Goal: Task Accomplishment & Management: Use online tool/utility

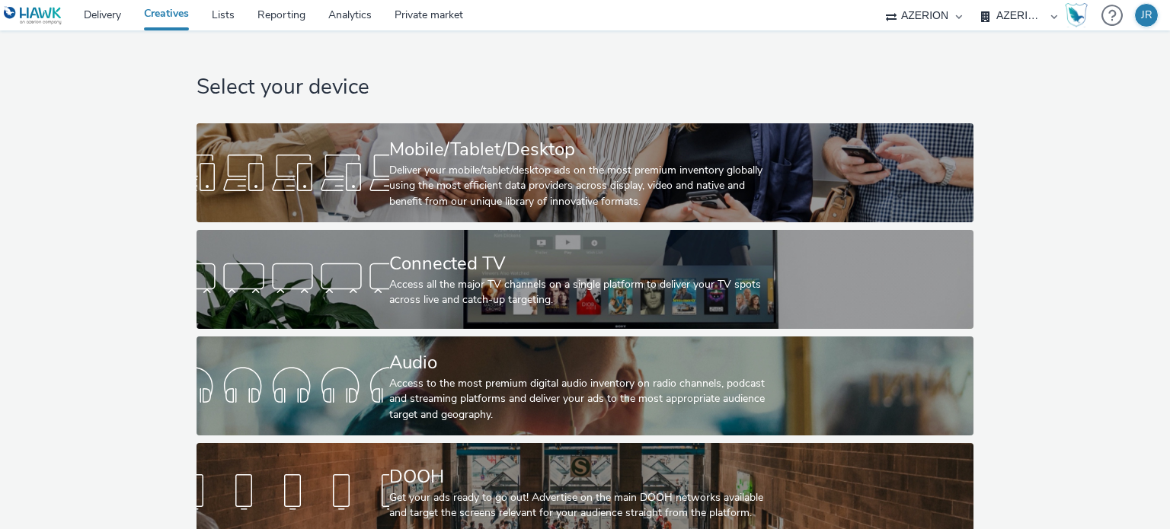
select select "ac009755-aa48-4799-8050-7a339a378eb8"
select select "79162ed7-0017-4339-93b0-3399b708648f"
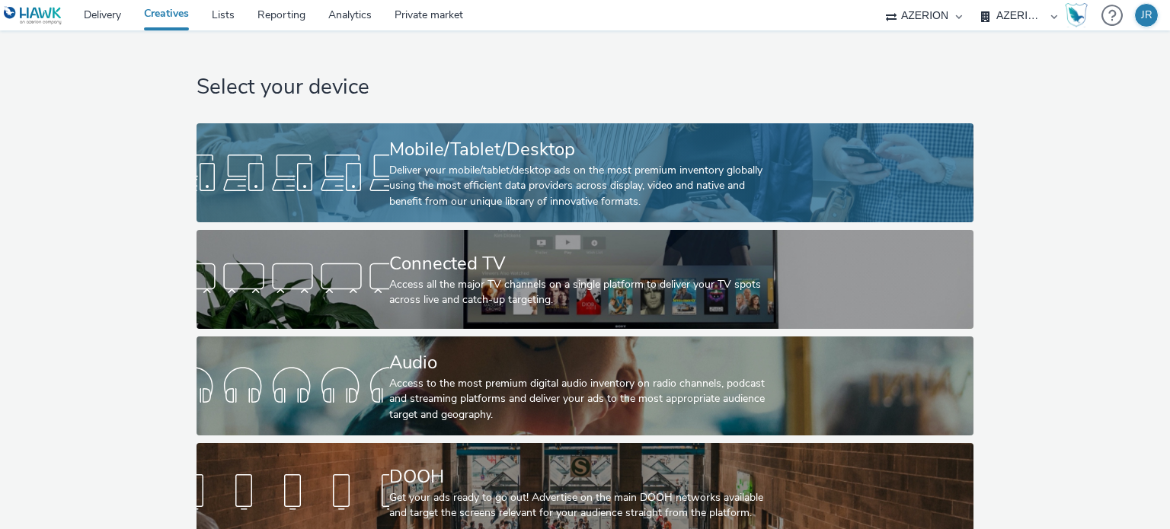
click at [515, 184] on div "Deliver your mobile/tablet/desktop ads on the most premium inventory globally u…" at bounding box center [581, 186] width 385 height 46
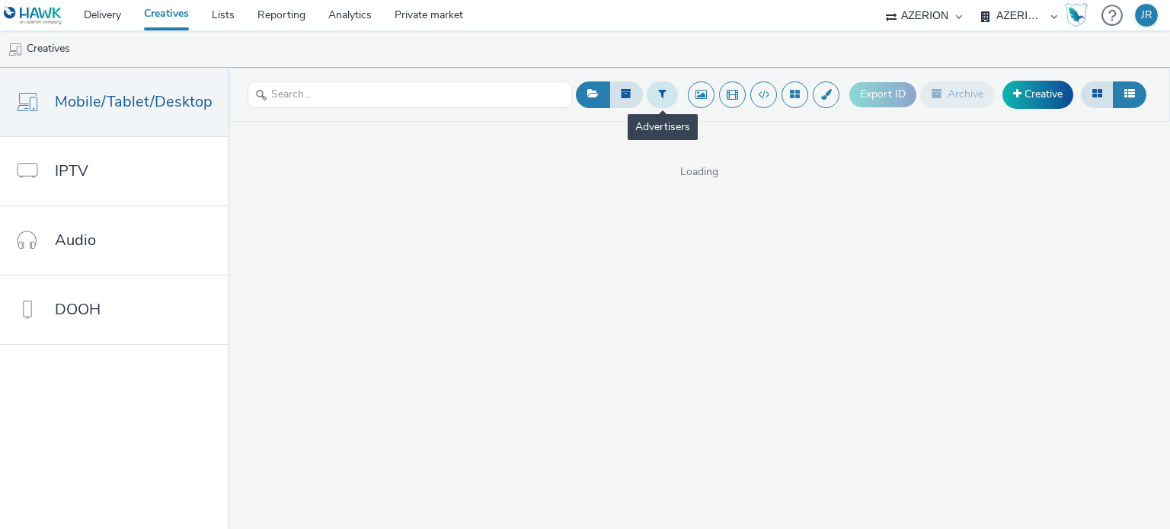
click at [660, 96] on icon at bounding box center [662, 93] width 8 height 11
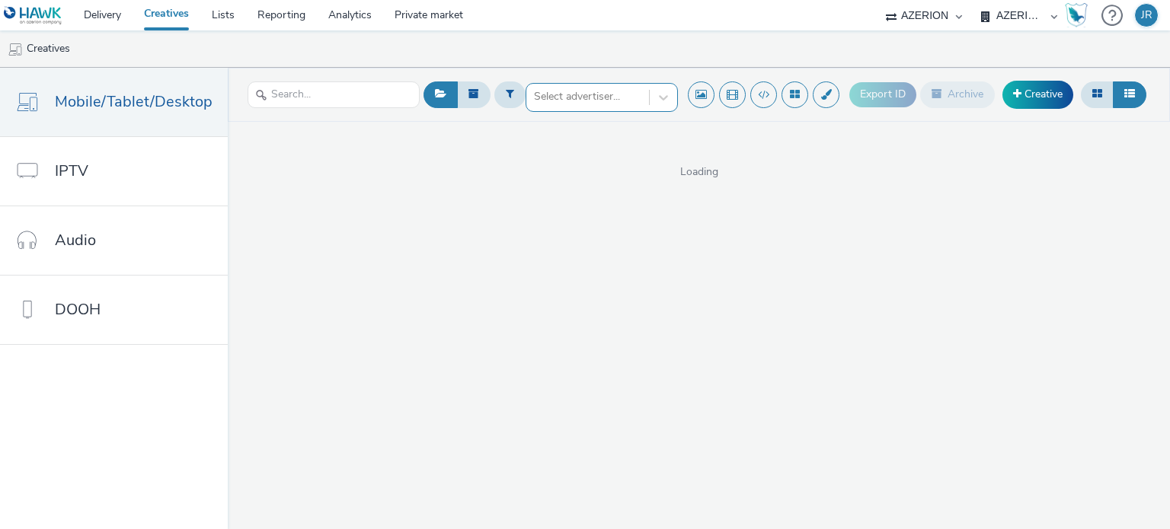
click at [561, 103] on div at bounding box center [587, 97] width 107 height 18
type input "inter"
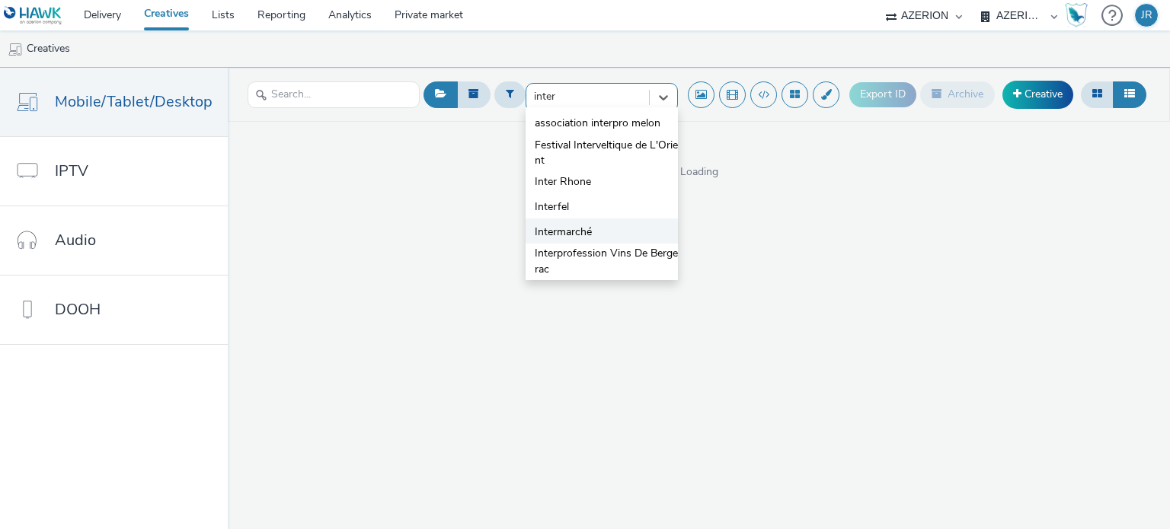
click at [560, 234] on span "Intermarché" at bounding box center [563, 232] width 57 height 15
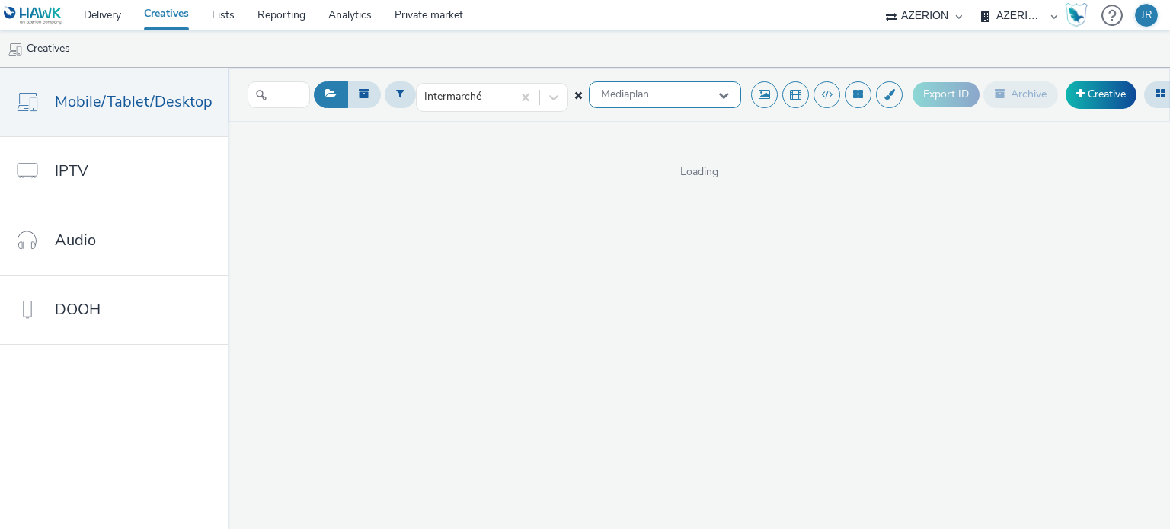
click at [638, 94] on span "Mediaplan..." at bounding box center [628, 94] width 55 height 13
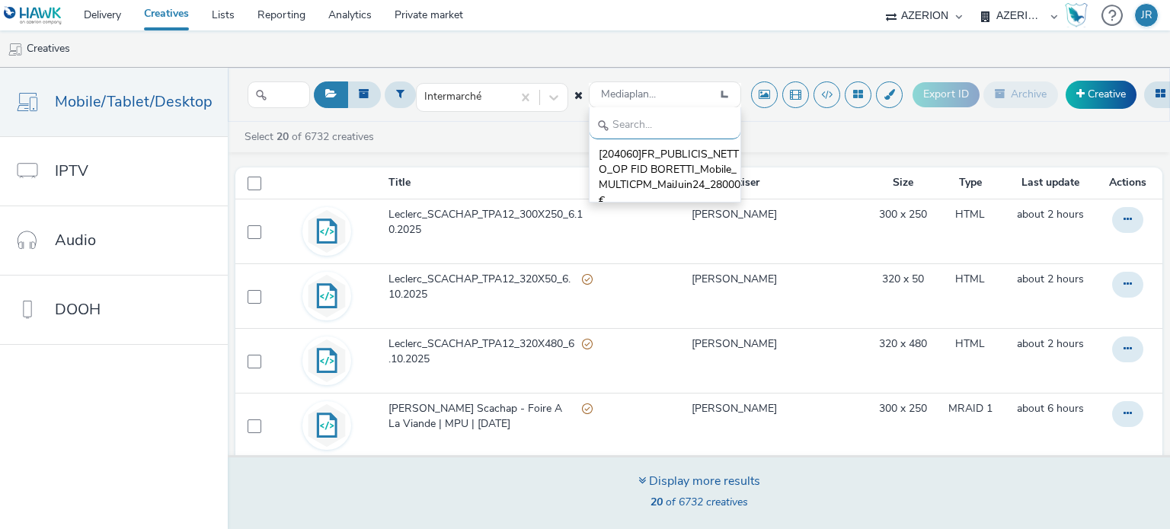
click at [472, 475] on div "Display more results 20 of 6732 creatives" at bounding box center [698, 493] width 953 height 74
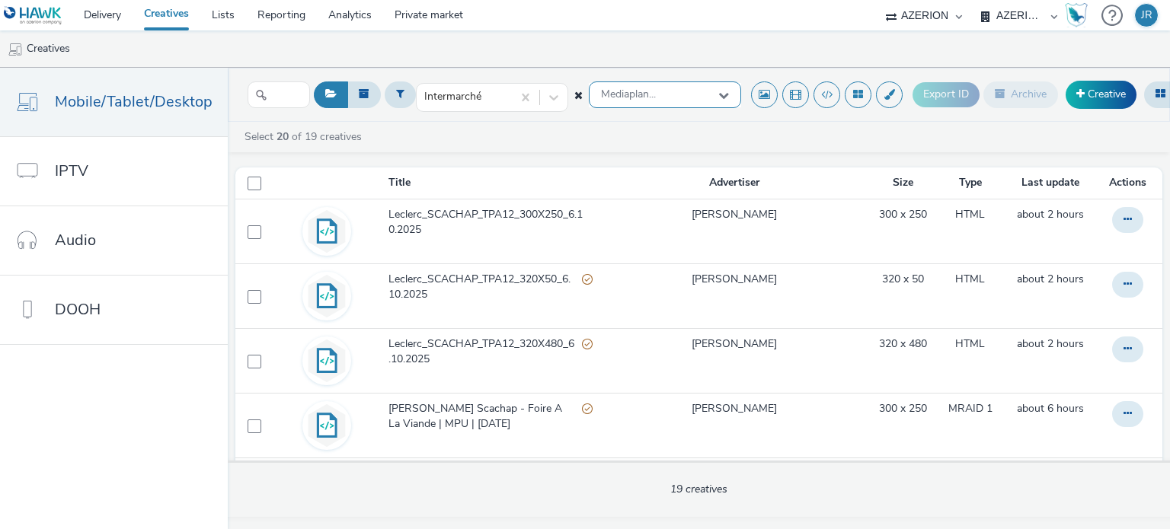
click at [652, 91] on div "Mediaplan..." at bounding box center [665, 95] width 152 height 27
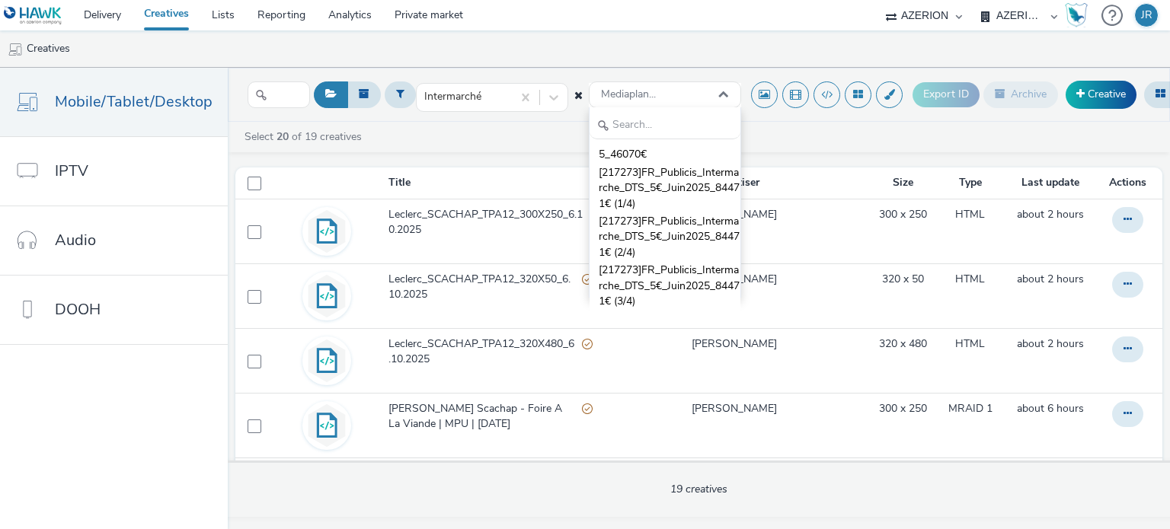
scroll to position [76, 0]
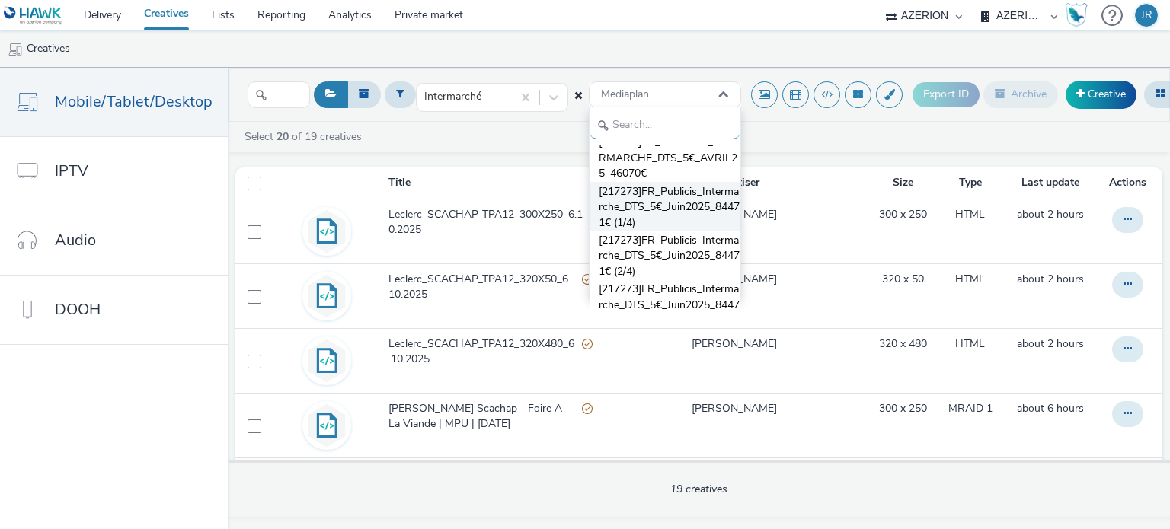
click at [661, 208] on span "[217273]FR_Publicis_Intermarche_DTS_5€_Juin2025_84471€ (1/4)" at bounding box center [670, 207] width 142 height 46
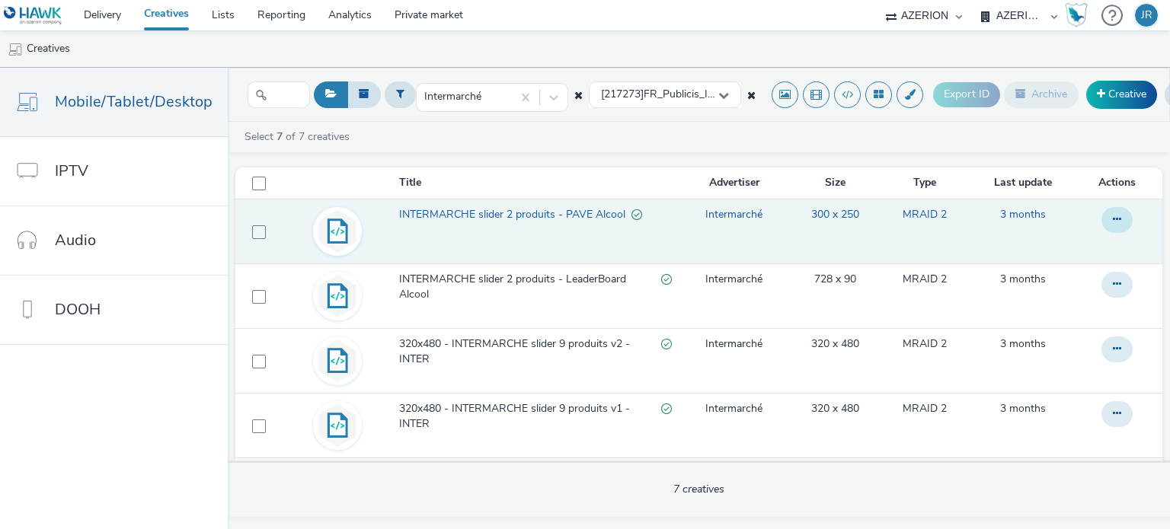
click at [1114, 218] on button at bounding box center [1116, 220] width 31 height 26
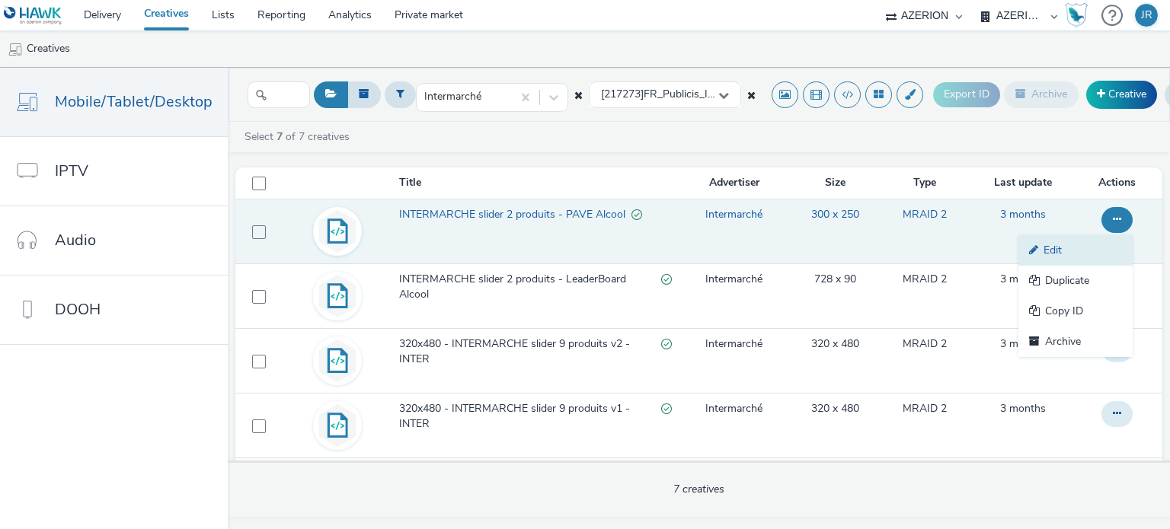
click at [1064, 246] on link "Edit" at bounding box center [1075, 250] width 114 height 30
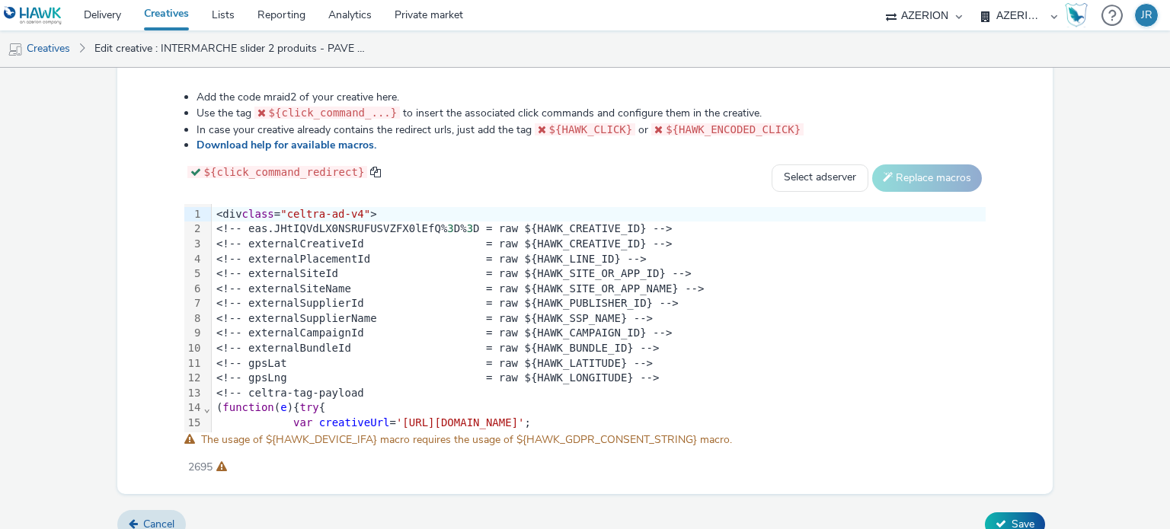
scroll to position [801, 0]
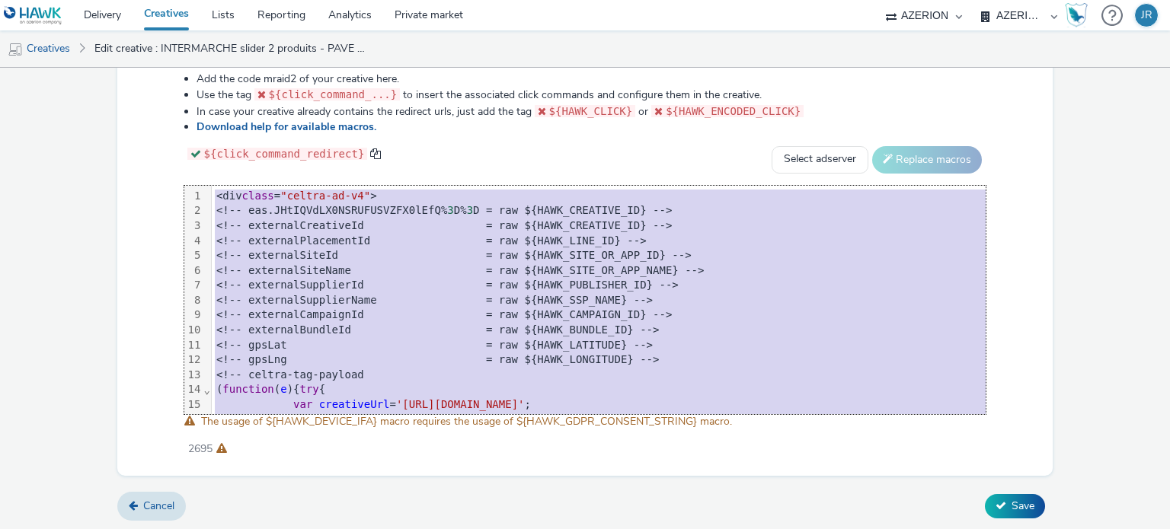
copy div "<div class = "celtra-ad-v4" > <!-- eas.JHtIQVdLX0NSRUFUSVZFX0lEfQ% 3 D% 3 D = r…"
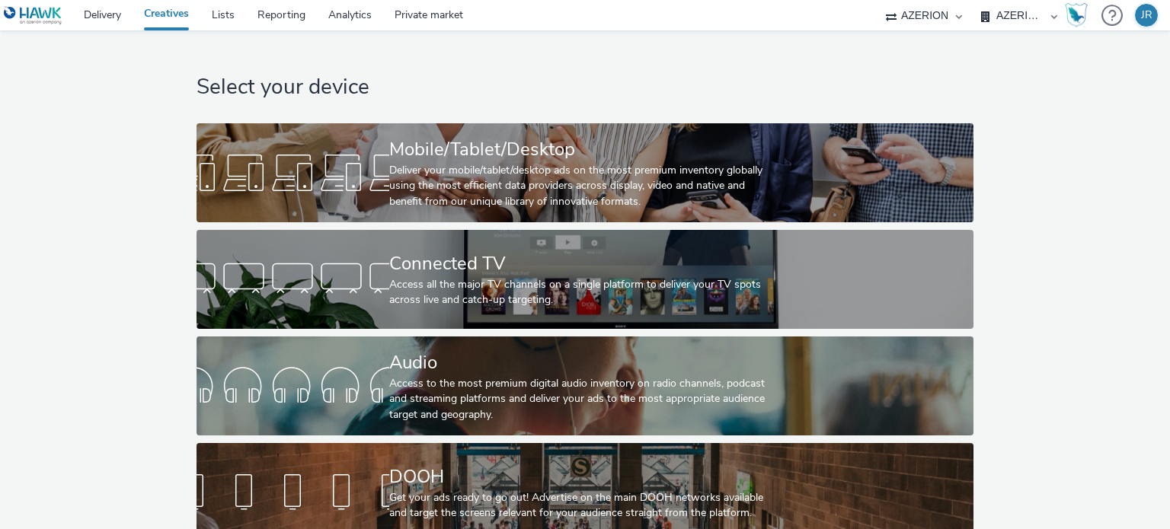
select select "ac009755-aa48-4799-8050-7a339a378eb8"
select select "51511718-7b79-4efd-8485-df880c47ff4d"
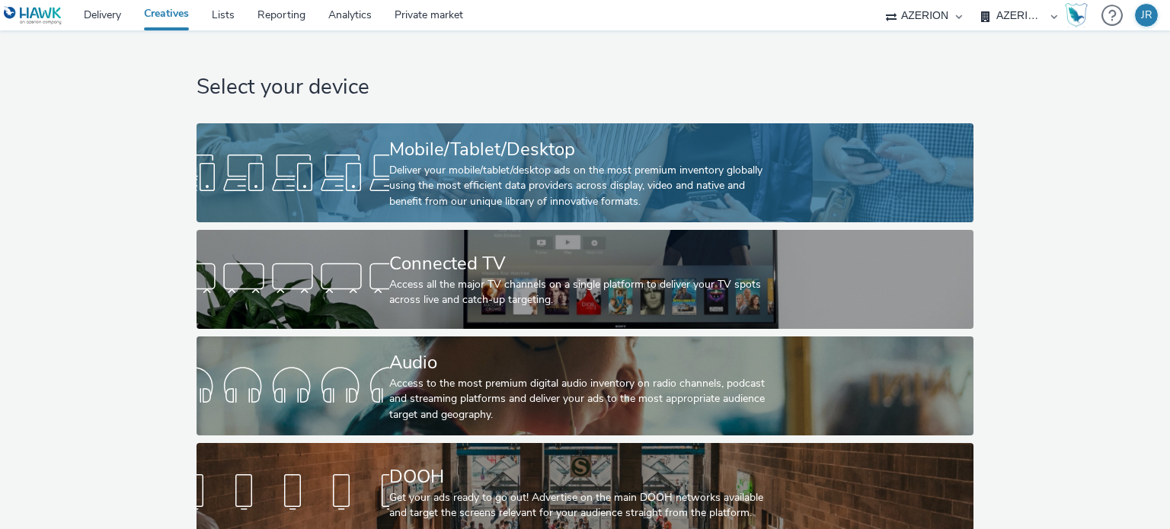
click at [356, 177] on div at bounding box center [293, 173] width 193 height 49
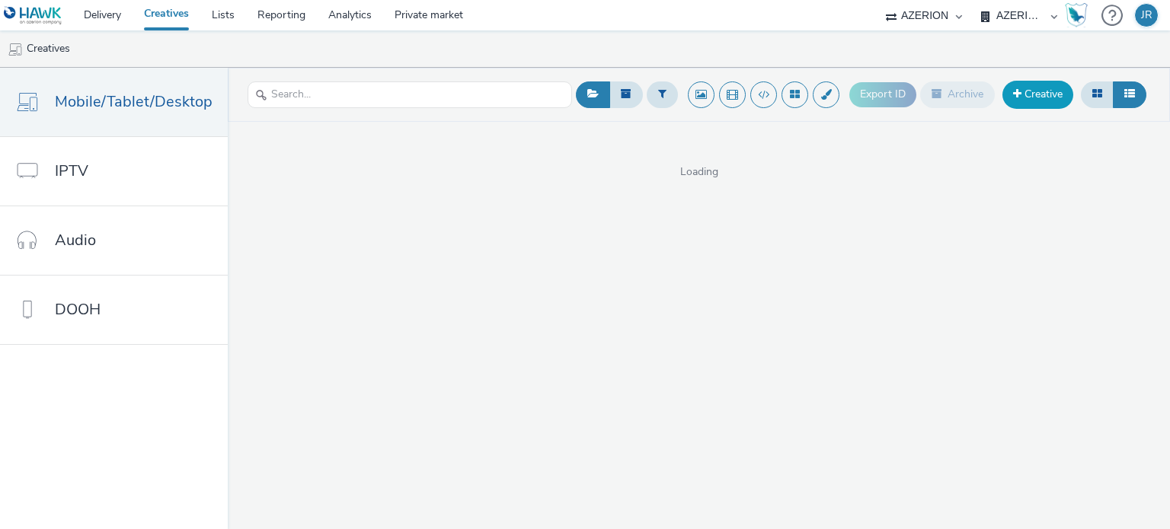
click at [1051, 100] on link "Creative" at bounding box center [1037, 94] width 71 height 27
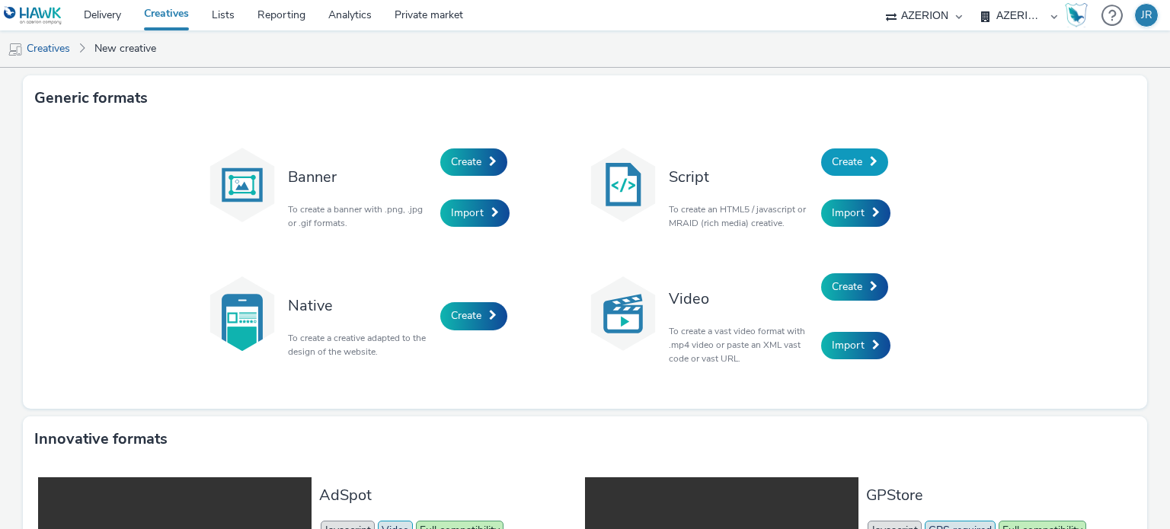
click at [834, 161] on span "Create" at bounding box center [847, 162] width 30 height 14
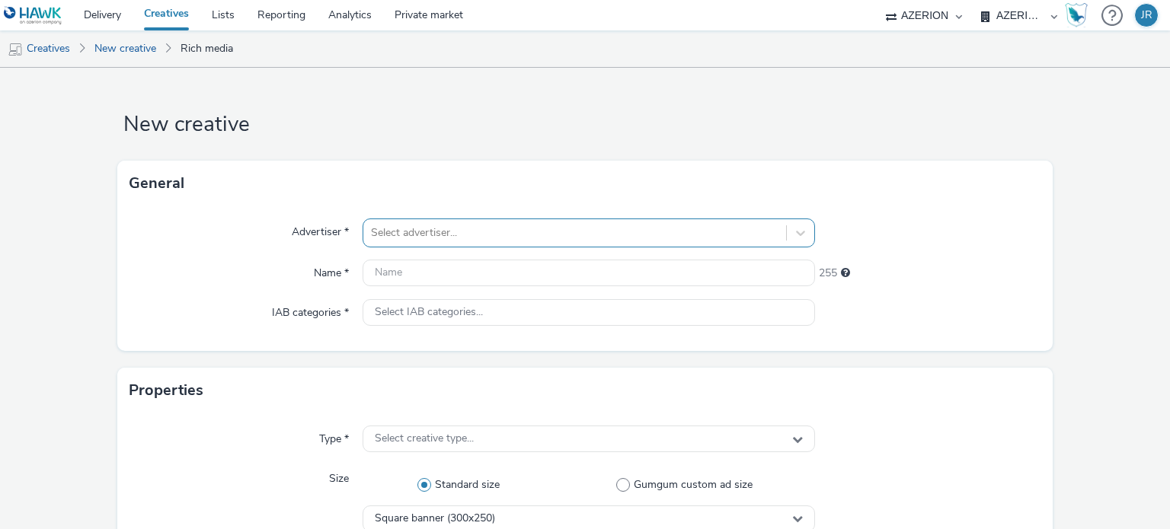
click at [463, 229] on div at bounding box center [574, 233] width 407 height 18
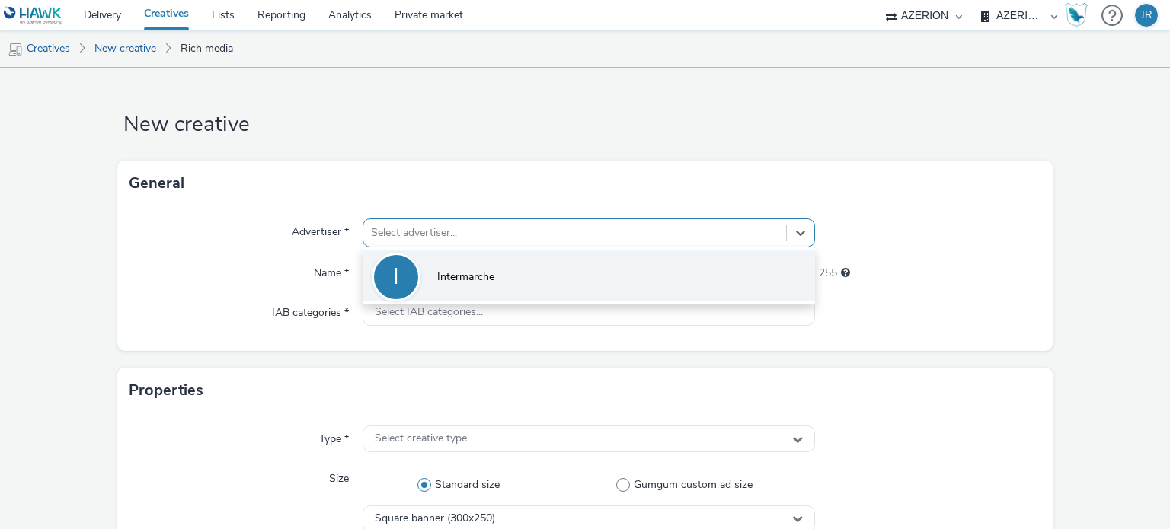
click at [459, 274] on span "Intermarche" at bounding box center [465, 277] width 57 height 15
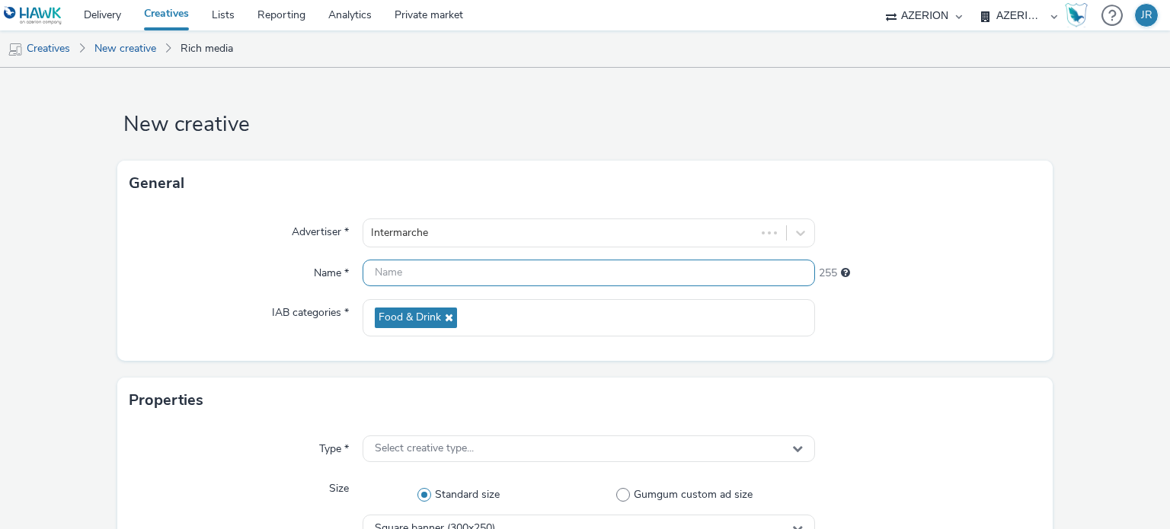
click at [443, 273] on input "text" at bounding box center [589, 273] width 452 height 27
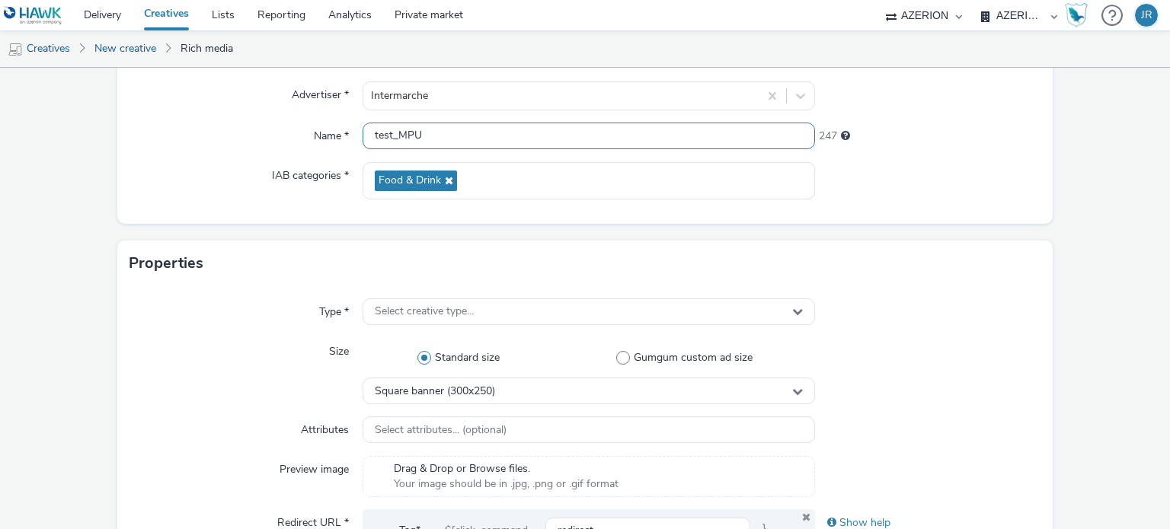
scroll to position [229, 0]
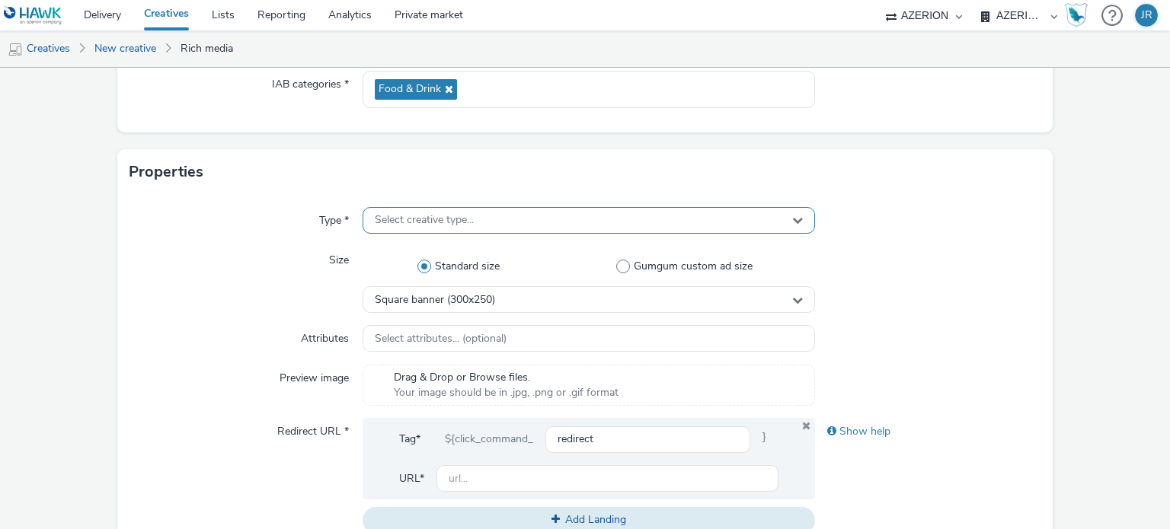
type input "test_MPU"
click at [504, 223] on div "Select creative type..." at bounding box center [589, 220] width 452 height 27
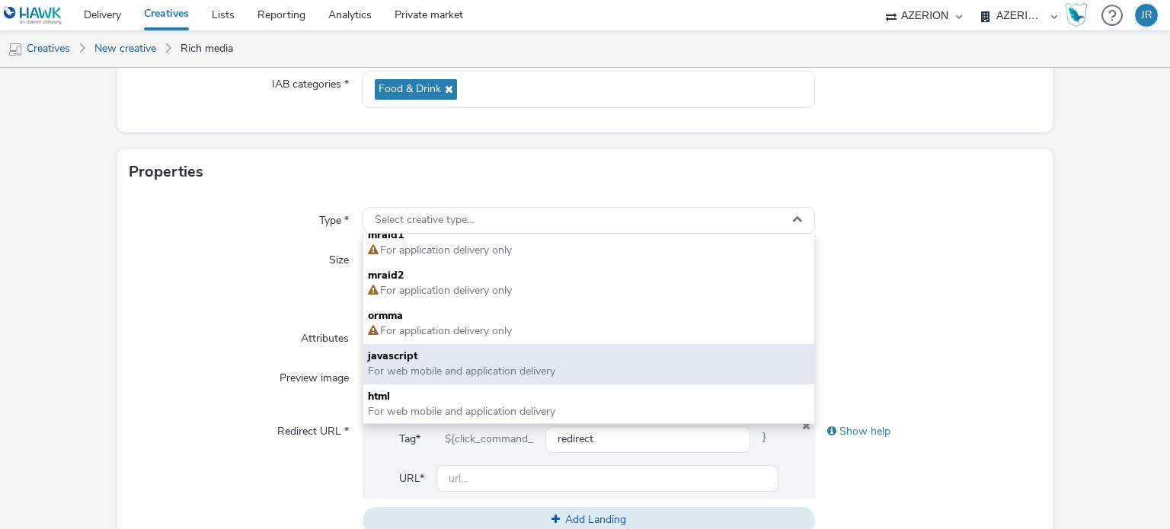
scroll to position [0, 0]
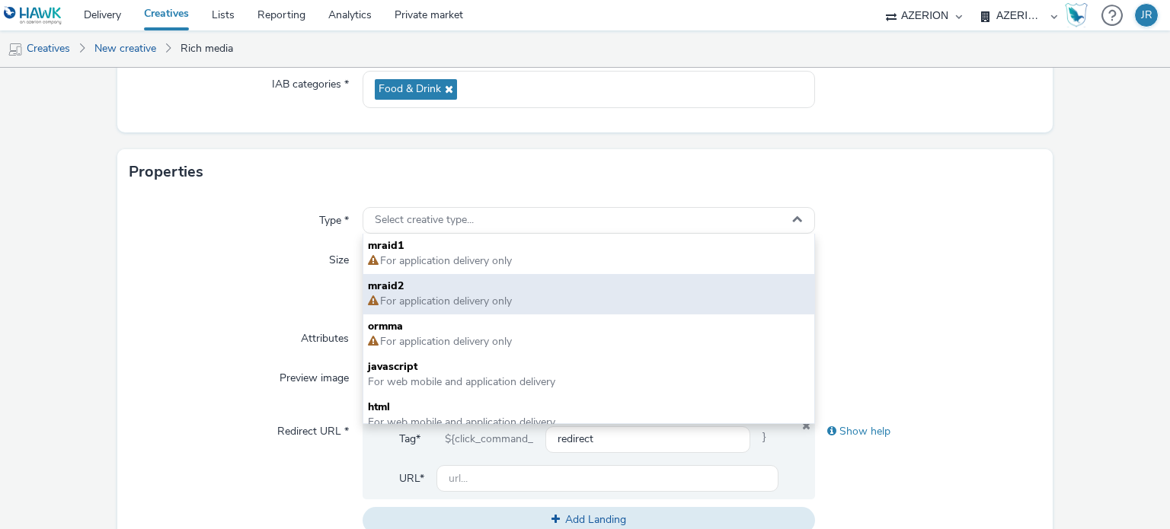
click at [464, 303] on span "For application delivery only" at bounding box center [445, 301] width 133 height 14
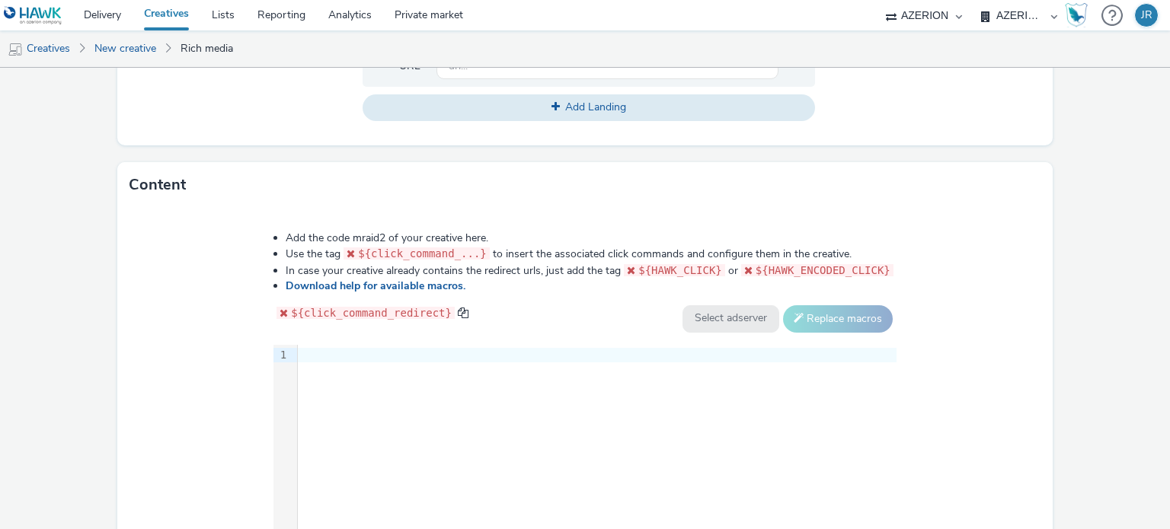
scroll to position [686, 0]
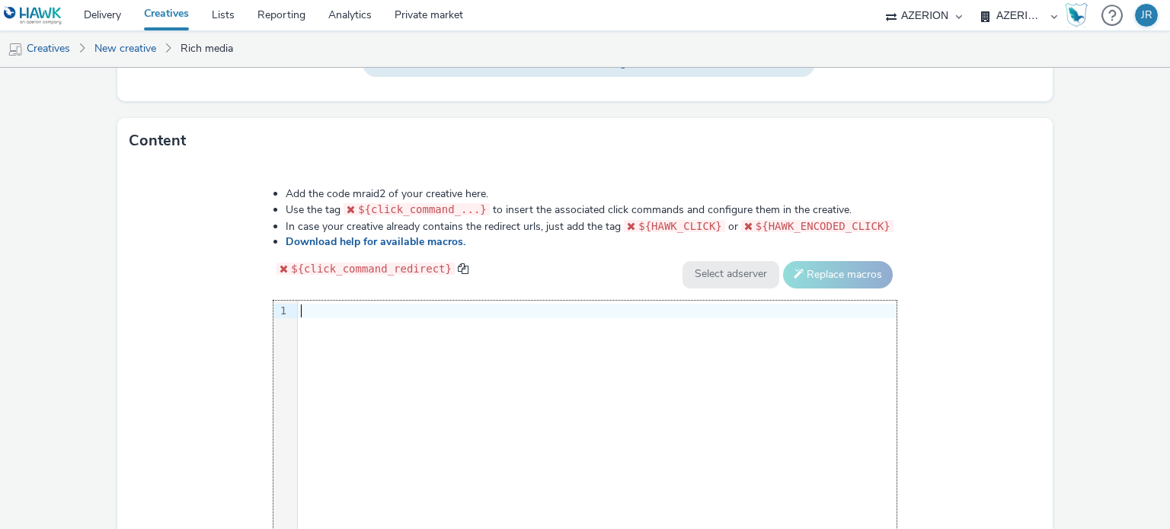
click at [353, 310] on div at bounding box center [597, 311] width 599 height 15
drag, startPoint x: 160, startPoint y: 404, endPoint x: 169, endPoint y: 402, distance: 9.4
click at [166, 404] on div "Add the code mraid2 of your creative here. Use the tag ${click_command_...} to …" at bounding box center [585, 369] width 936 height 411
click at [327, 312] on div at bounding box center [597, 311] width 599 height 15
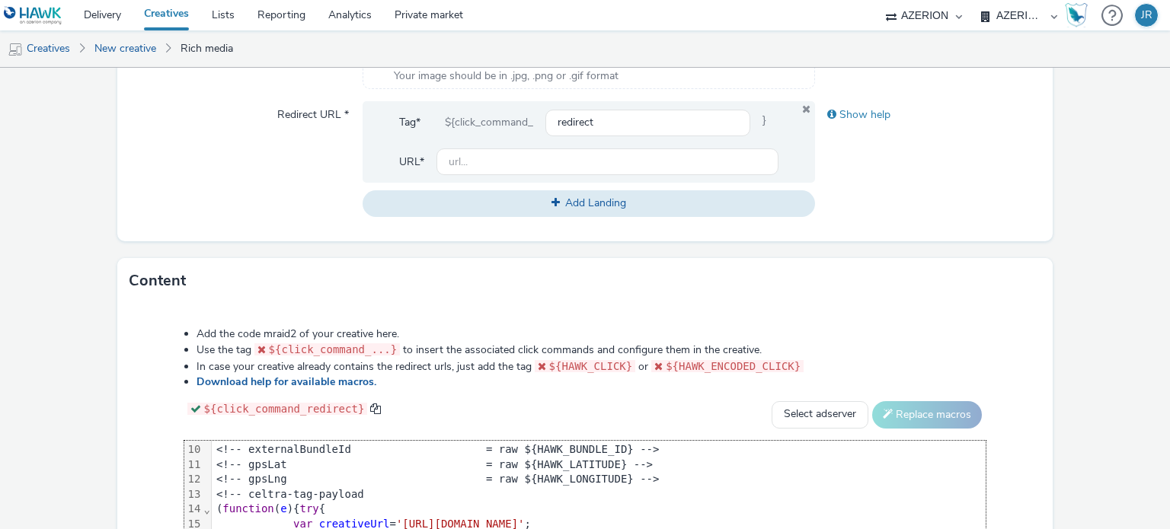
scroll to position [533, 0]
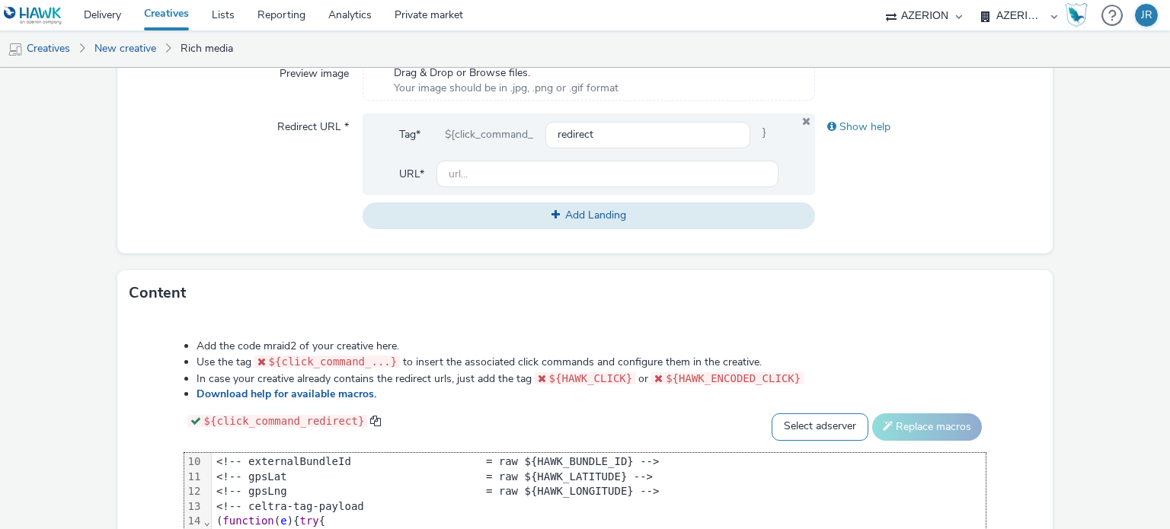
click at [833, 429] on select "Select adserver Sizmek DCM Adform Sting" at bounding box center [820, 427] width 97 height 27
click at [933, 339] on li "Add the code mraid2 of your creative here." at bounding box center [592, 346] width 790 height 15
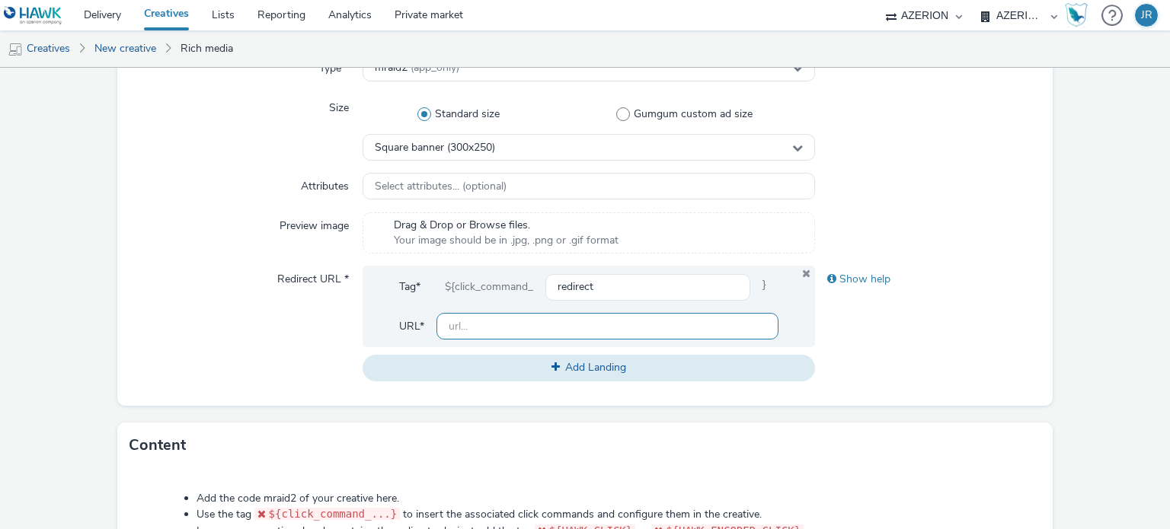
click at [453, 325] on input "text" at bounding box center [606, 326] width 341 height 27
type input "https://www.intermarche.com/"
click at [962, 382] on div "Type * mraid2 (app_only) Size Standard size Gumgum custom ad size Square banner…" at bounding box center [585, 224] width 936 height 363
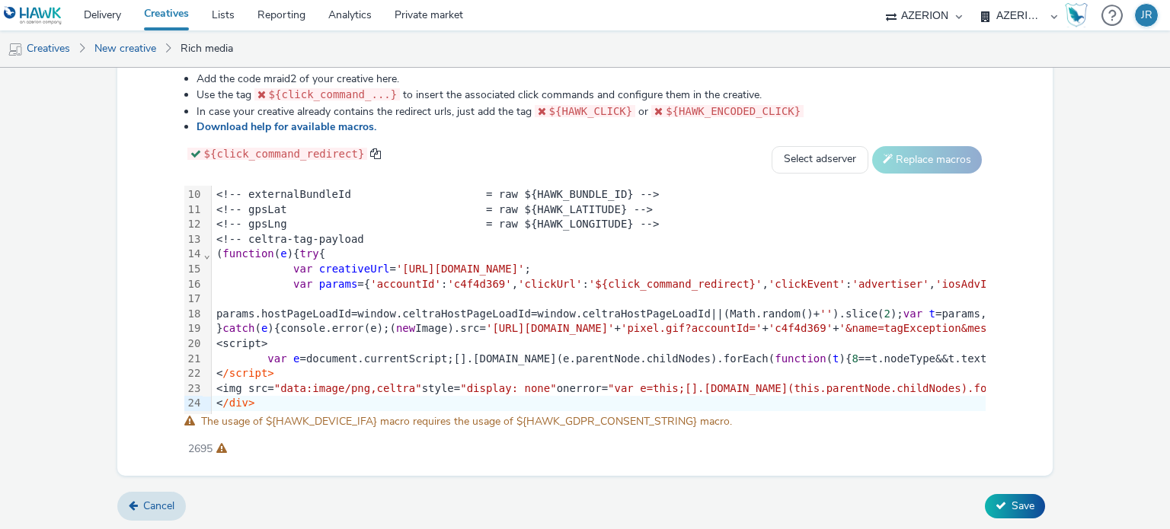
scroll to position [147, 0]
click at [1006, 510] on button "Save" at bounding box center [1015, 506] width 60 height 24
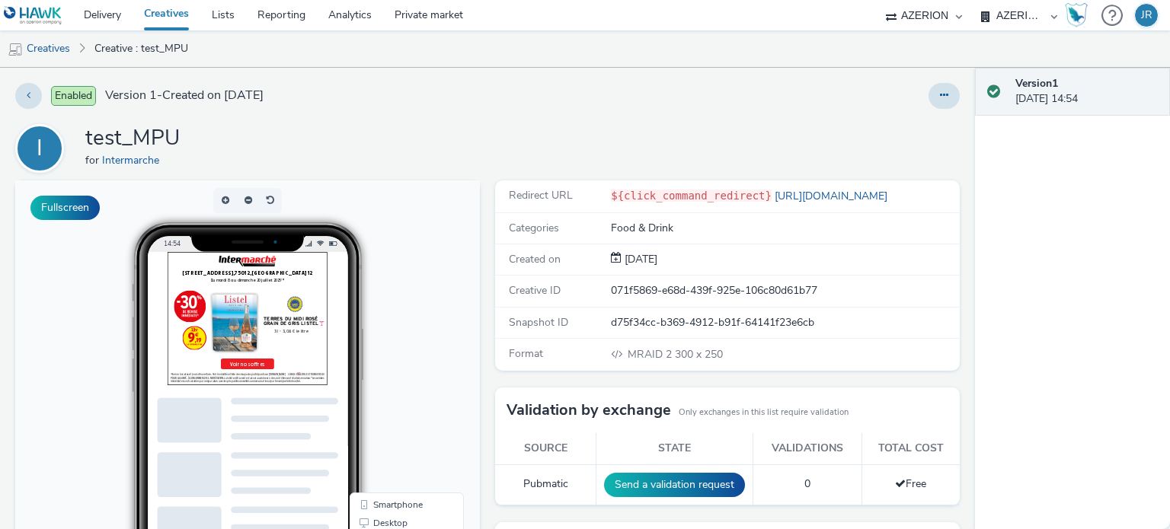
click at [275, 313] on div at bounding box center [282, 347] width 229 height 190
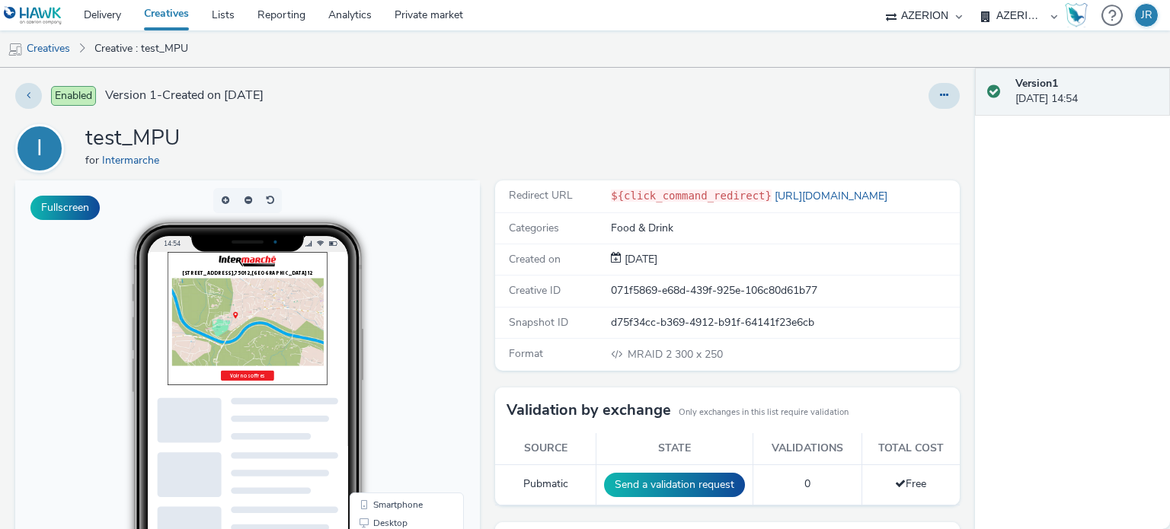
click at [1035, 21] on select "AZERION AZERION APAC AZERION BEL - ADEXPERTS AZERION DACH AZERION DENMARK AZERI…" at bounding box center [1018, 15] width 91 height 30
click at [1034, 20] on select "AZERION AZERION APAC AZERION BEL - ADEXPERTS AZERION DACH AZERION DENMARK AZERI…" at bounding box center [1018, 15] width 91 height 30
